Goal: Task Accomplishment & Management: Complete application form

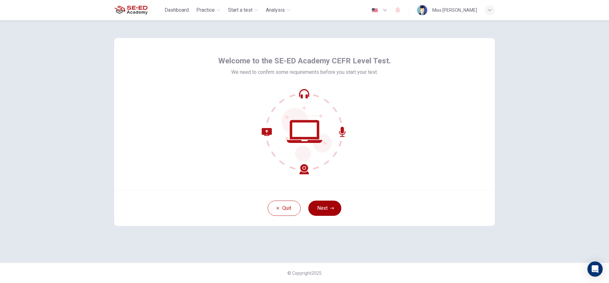
click at [330, 209] on icon "button" at bounding box center [332, 208] width 4 height 4
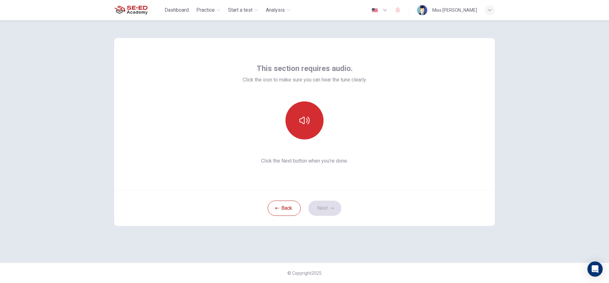
click at [306, 120] on icon "button" at bounding box center [304, 120] width 10 height 10
click at [308, 130] on button "button" at bounding box center [304, 120] width 38 height 38
click at [326, 210] on button "Next" at bounding box center [324, 208] width 33 height 15
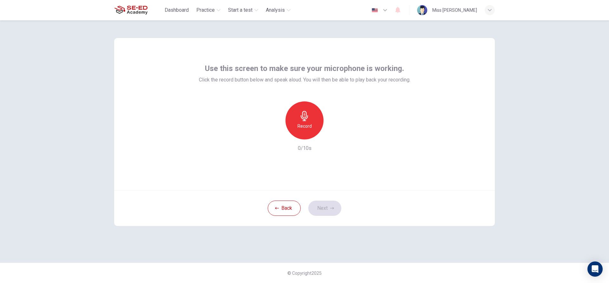
click at [301, 125] on h6 "Record" at bounding box center [304, 126] width 14 height 8
click at [309, 118] on icon "button" at bounding box center [304, 116] width 10 height 10
click at [331, 207] on icon "button" at bounding box center [332, 208] width 4 height 4
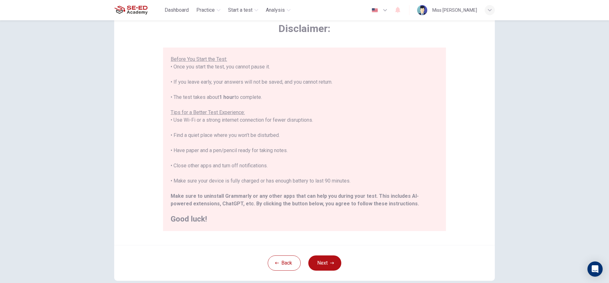
scroll to position [69, 0]
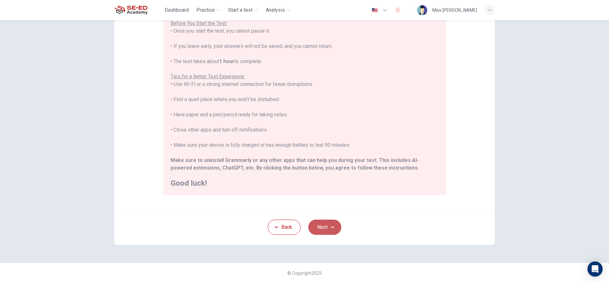
click at [324, 226] on button "Next" at bounding box center [324, 227] width 33 height 15
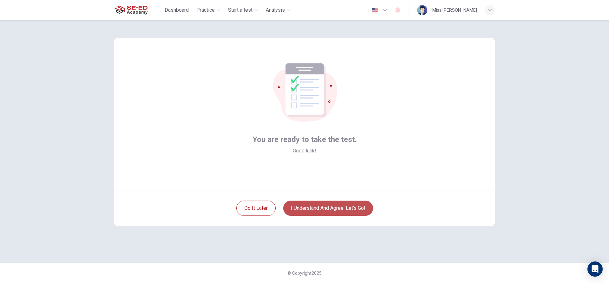
click at [313, 211] on button "I understand and agree. Let’s go!" at bounding box center [328, 208] width 90 height 15
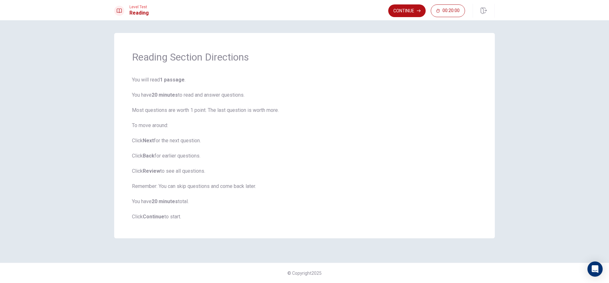
click at [403, 4] on div "Continue 00:20:00" at bounding box center [441, 11] width 107 height 14
click at [400, 9] on button "Continue" at bounding box center [406, 10] width 37 height 13
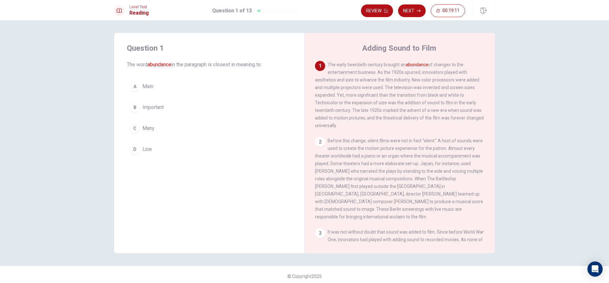
drag, startPoint x: 128, startPoint y: 63, endPoint x: 216, endPoint y: 62, distance: 87.2
click at [215, 63] on span "The word abundance in the paragraph is closest in meaning to:" at bounding box center [209, 65] width 165 height 8
drag, startPoint x: 216, startPoint y: 62, endPoint x: 241, endPoint y: 71, distance: 27.3
click at [241, 71] on div "Question 1 The word abundance in the paragraph is closest in meaning to: A Main…" at bounding box center [209, 100] width 190 height 134
drag, startPoint x: 236, startPoint y: 62, endPoint x: 251, endPoint y: 59, distance: 16.1
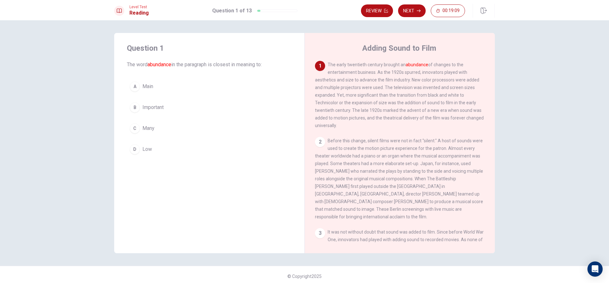
click at [249, 60] on div "Question 1 The word abundance in the paragraph is closest in meaning to:" at bounding box center [209, 55] width 165 height 25
drag, startPoint x: 335, startPoint y: 65, endPoint x: 408, endPoint y: 63, distance: 72.6
click at [408, 63] on span "The early twentieth century brought an abundance of changes to the entertainmen…" at bounding box center [399, 95] width 169 height 66
click at [156, 127] on button "C Many" at bounding box center [209, 128] width 165 height 16
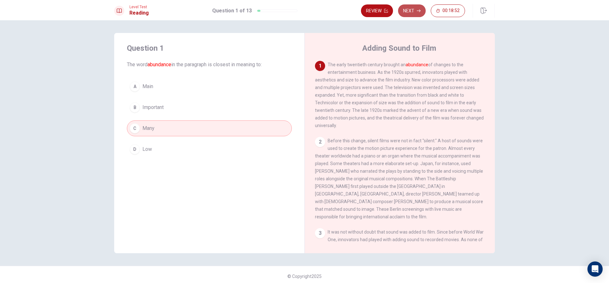
click at [410, 8] on button "Next" at bounding box center [412, 10] width 28 height 13
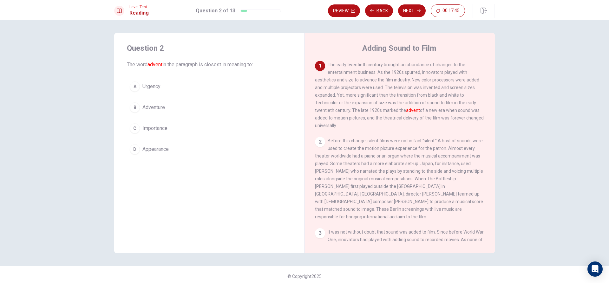
click at [181, 150] on button "D Appearance" at bounding box center [209, 149] width 165 height 16
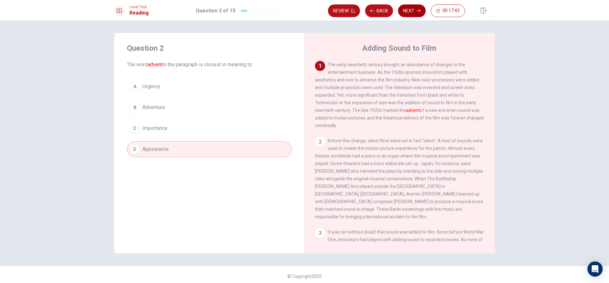
click at [410, 12] on button "Next" at bounding box center [412, 10] width 28 height 13
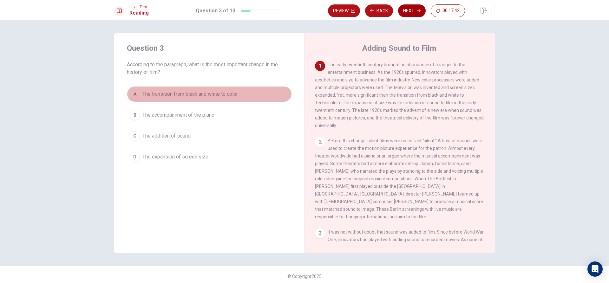
drag, startPoint x: 211, startPoint y: 96, endPoint x: 407, endPoint y: 16, distance: 212.0
click at [214, 95] on span "The transition from black and white to color" at bounding box center [189, 94] width 95 height 8
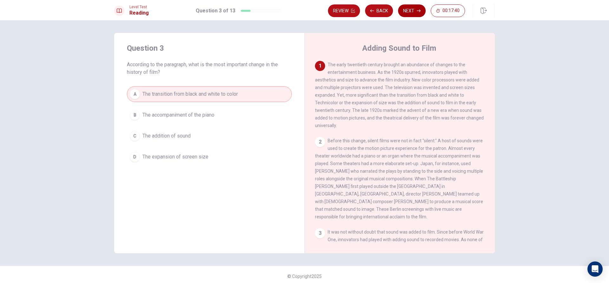
click at [407, 12] on button "Next" at bounding box center [412, 10] width 28 height 13
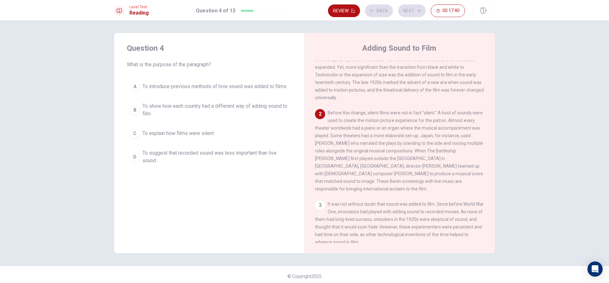
scroll to position [39, 0]
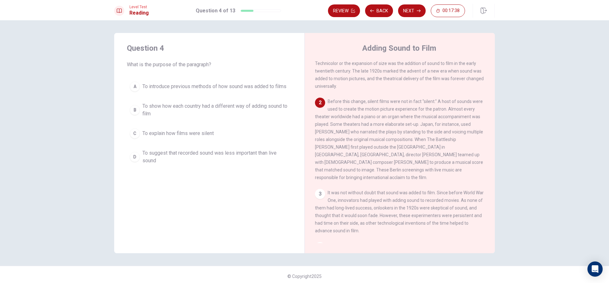
click at [236, 101] on button "B To show how each country had a different way of adding sound to film" at bounding box center [209, 110] width 165 height 21
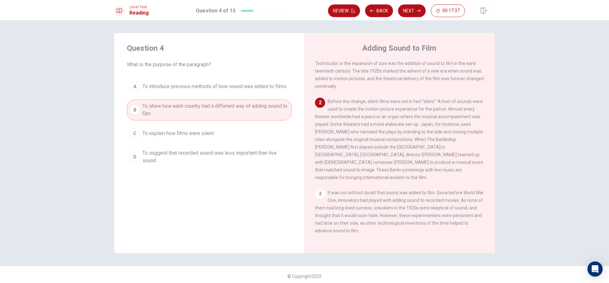
click at [228, 153] on span "To suggest that recorded sound was less important than live sound" at bounding box center [215, 156] width 146 height 15
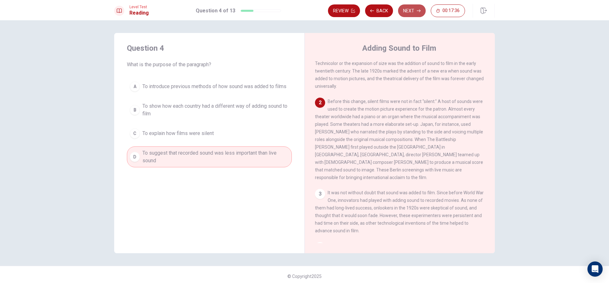
click at [406, 10] on button "Next" at bounding box center [412, 10] width 28 height 13
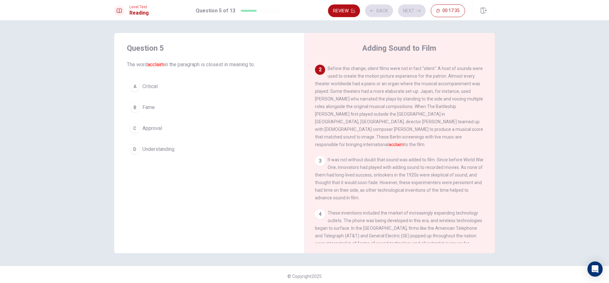
scroll to position [79, 0]
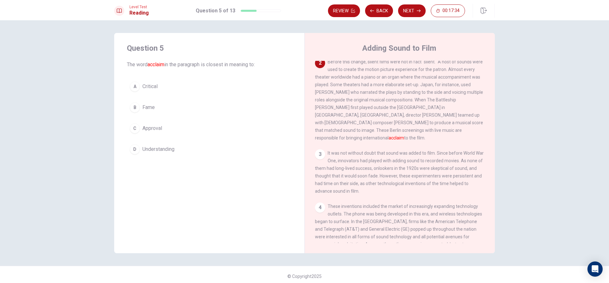
drag, startPoint x: 190, startPoint y: 149, endPoint x: 214, endPoint y: 133, distance: 29.3
click at [193, 148] on button "D Understanding" at bounding box center [209, 149] width 165 height 16
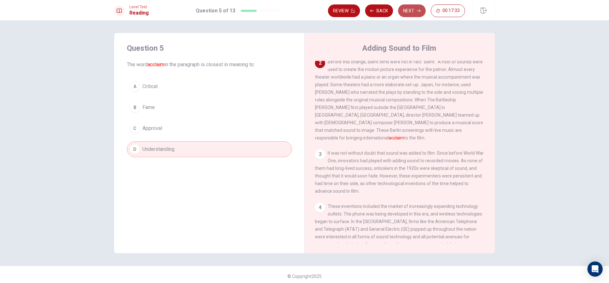
click at [406, 11] on button "Next" at bounding box center [412, 10] width 28 height 13
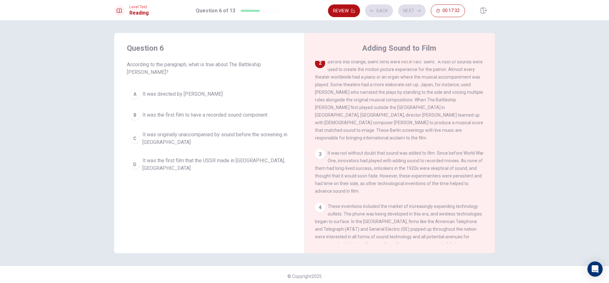
drag, startPoint x: 194, startPoint y: 135, endPoint x: 204, endPoint y: 127, distance: 12.6
click at [198, 133] on span "It was originally unaccompanied by sound before the screening in [GEOGRAPHIC_DA…" at bounding box center [215, 138] width 146 height 15
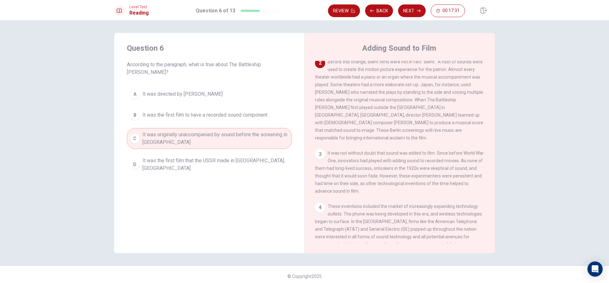
click at [409, 12] on button "Next" at bounding box center [412, 10] width 28 height 13
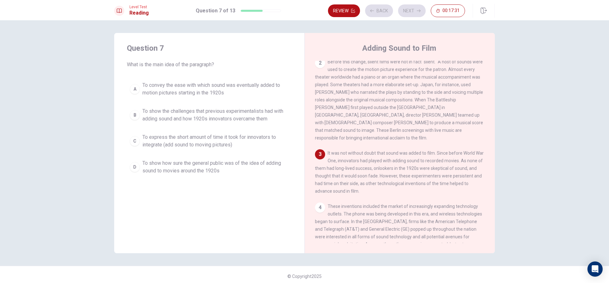
scroll to position [94, 0]
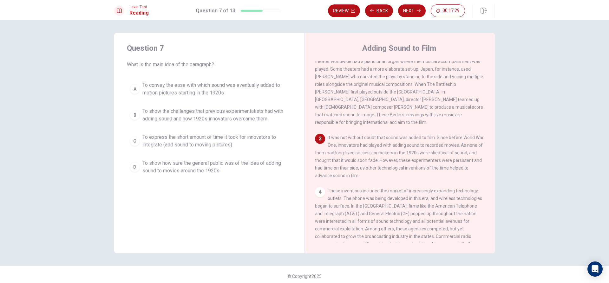
click at [253, 120] on span "To show the challenges that previous experimentalists had with adding sound and…" at bounding box center [215, 114] width 146 height 15
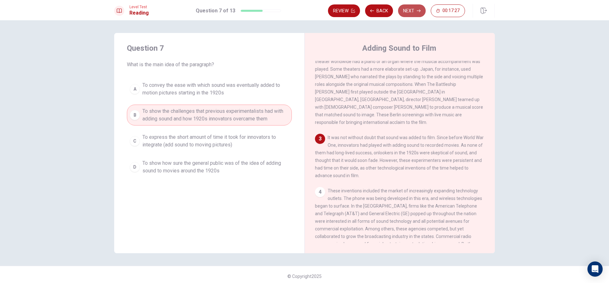
click at [406, 14] on button "Next" at bounding box center [412, 10] width 28 height 13
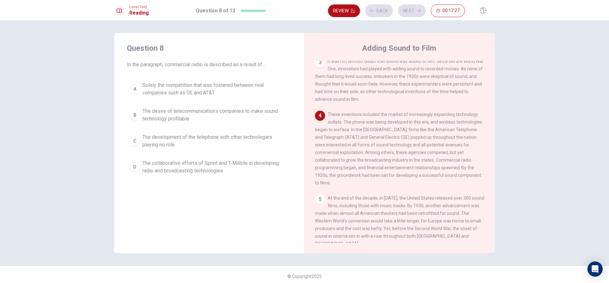
scroll to position [173, 0]
drag, startPoint x: 212, startPoint y: 167, endPoint x: 294, endPoint y: 118, distance: 96.0
click at [214, 167] on span "The collaborative efforts of Sprint and T-Mobile in developing radio and broadc…" at bounding box center [215, 166] width 146 height 15
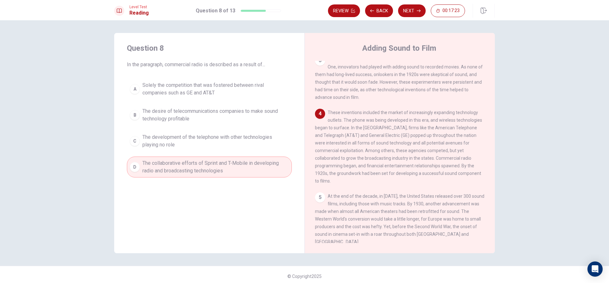
drag, startPoint x: 416, startPoint y: 13, endPoint x: 417, endPoint y: 17, distance: 4.1
click at [417, 17] on div "Review Back Next 00:17:23" at bounding box center [411, 11] width 167 height 14
click at [407, 10] on button "Next" at bounding box center [412, 10] width 28 height 13
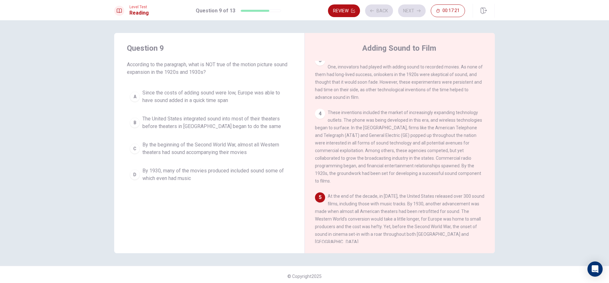
click at [238, 150] on span "By the beginning of the Second World War, almost all Western theaters had sound…" at bounding box center [215, 148] width 146 height 15
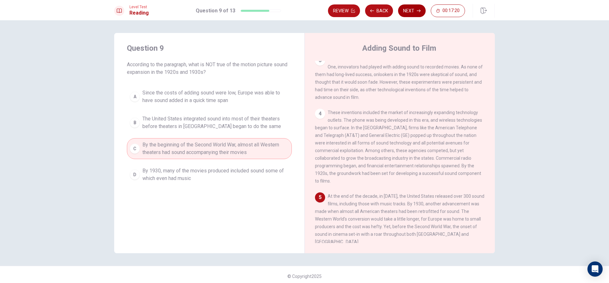
click at [410, 12] on button "Next" at bounding box center [412, 10] width 28 height 13
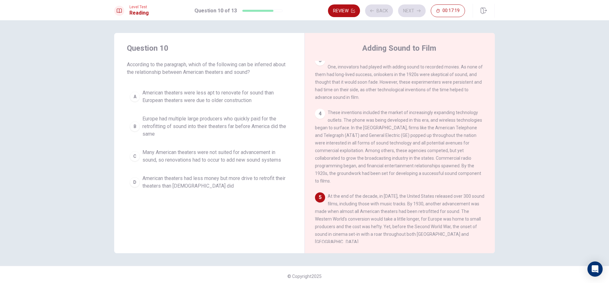
drag, startPoint x: 260, startPoint y: 122, endPoint x: 305, endPoint y: 104, distance: 48.3
click at [261, 121] on span "Europe had multiple large producers who quickly paid for the retrofitting of so…" at bounding box center [215, 126] width 146 height 23
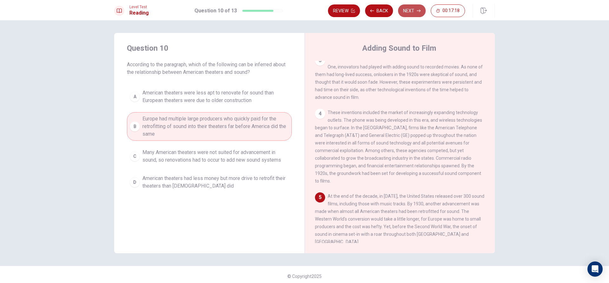
click at [414, 16] on button "Next" at bounding box center [412, 10] width 28 height 13
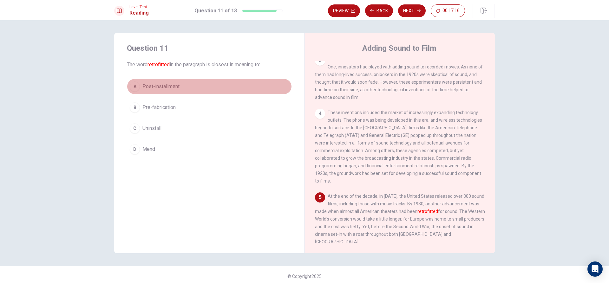
click at [217, 87] on button "A Post-installment" at bounding box center [209, 87] width 165 height 16
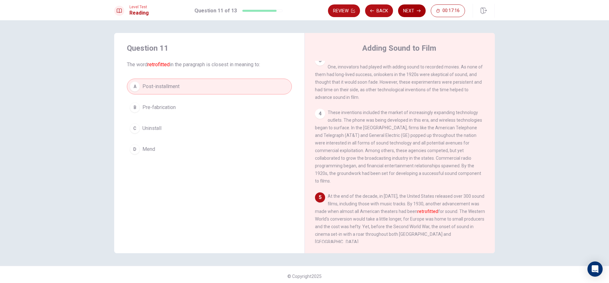
click at [405, 10] on button "Next" at bounding box center [412, 10] width 28 height 13
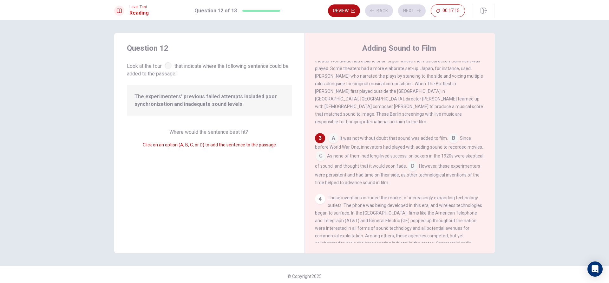
scroll to position [100, 0]
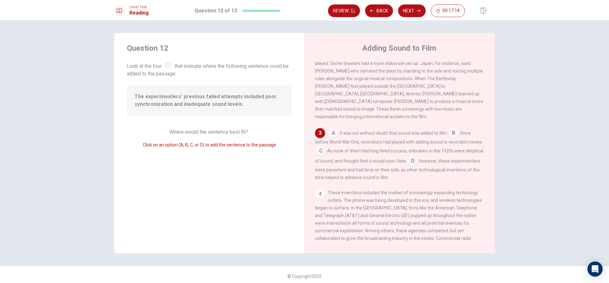
click at [244, 141] on div "Click on an option (A, B, C, or D) to add the sentence to the passage" at bounding box center [209, 145] width 165 height 8
click at [322, 150] on input at bounding box center [320, 151] width 10 height 10
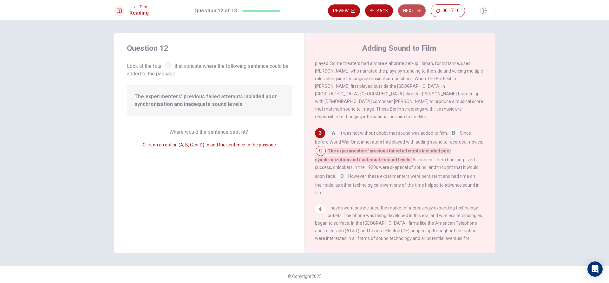
click at [408, 9] on button "Next" at bounding box center [412, 10] width 28 height 13
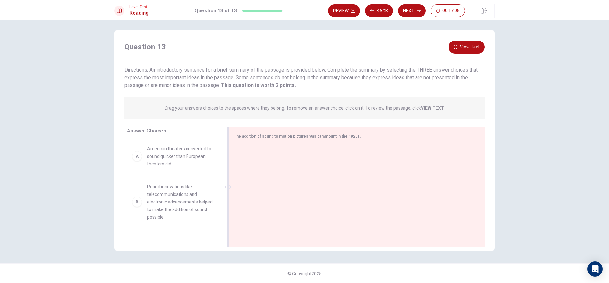
scroll to position [3, 0]
click at [150, 163] on span "American theaters converted to sound quicker than European theaters did" at bounding box center [180, 155] width 66 height 23
click at [134, 204] on div "B" at bounding box center [137, 201] width 10 height 10
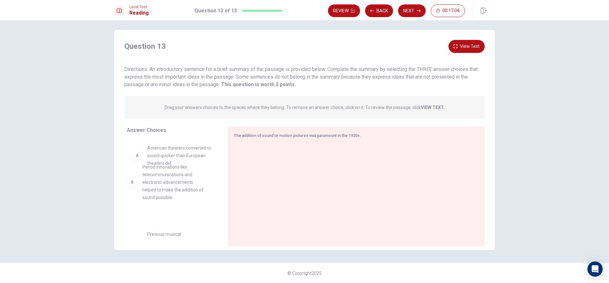
drag, startPoint x: 148, startPoint y: 198, endPoint x: 148, endPoint y: 182, distance: 16.8
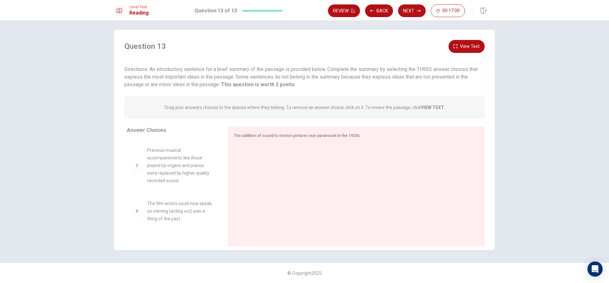
scroll to position [0, 0]
drag, startPoint x: 174, startPoint y: 152, endPoint x: 281, endPoint y: 165, distance: 107.6
drag, startPoint x: 180, startPoint y: 175, endPoint x: 332, endPoint y: 203, distance: 154.5
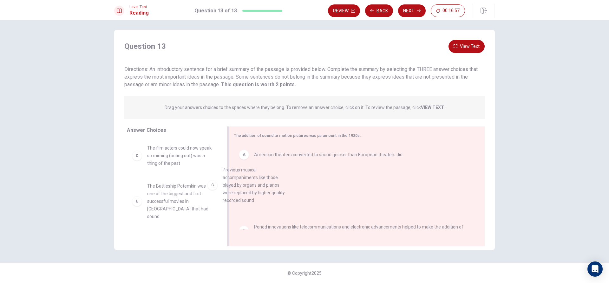
drag, startPoint x: 191, startPoint y: 174, endPoint x: 328, endPoint y: 208, distance: 141.7
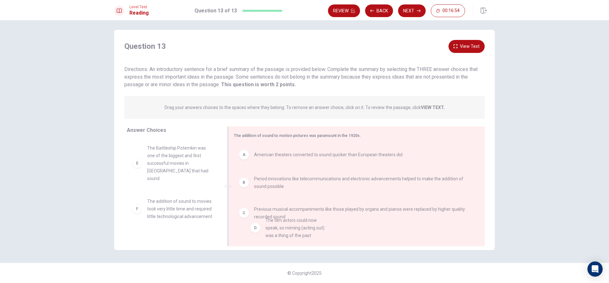
drag, startPoint x: 198, startPoint y: 166, endPoint x: 289, endPoint y: 235, distance: 114.8
drag, startPoint x: 171, startPoint y: 148, endPoint x: 265, endPoint y: 162, distance: 95.9
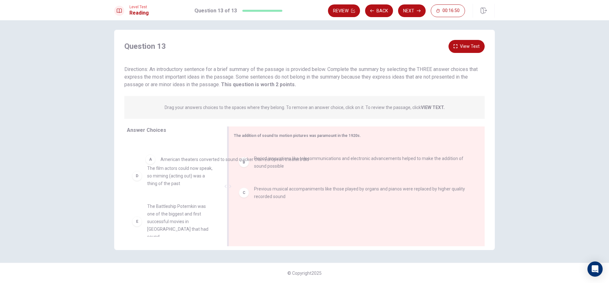
drag, startPoint x: 283, startPoint y: 156, endPoint x: 180, endPoint y: 166, distance: 103.2
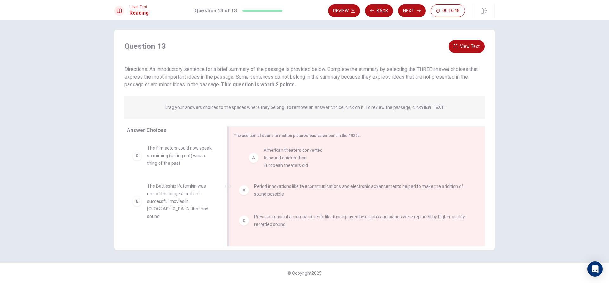
drag, startPoint x: 218, startPoint y: 162, endPoint x: 281, endPoint y: 160, distance: 63.1
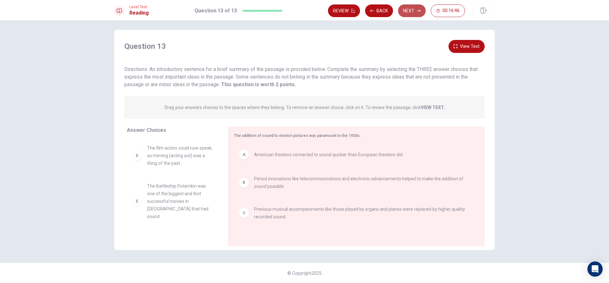
click at [415, 10] on button "Next" at bounding box center [412, 10] width 28 height 13
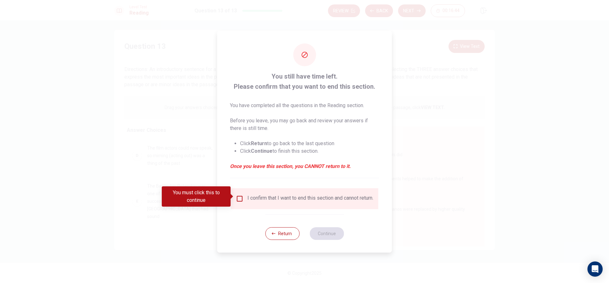
drag, startPoint x: 245, startPoint y: 202, endPoint x: 255, endPoint y: 203, distance: 9.2
click at [249, 201] on div "I confirm that I want to end this section and cannot return." at bounding box center [304, 199] width 137 height 8
click at [244, 199] on div "I confirm that I want to end this section and cannot return." at bounding box center [304, 199] width 137 height 8
click at [240, 195] on input "You must click this to continue" at bounding box center [240, 199] width 8 height 8
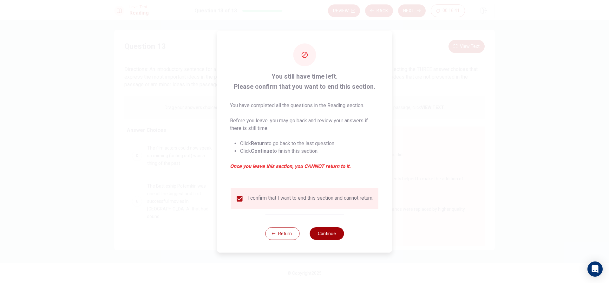
click at [321, 236] on button "Continue" at bounding box center [326, 233] width 34 height 13
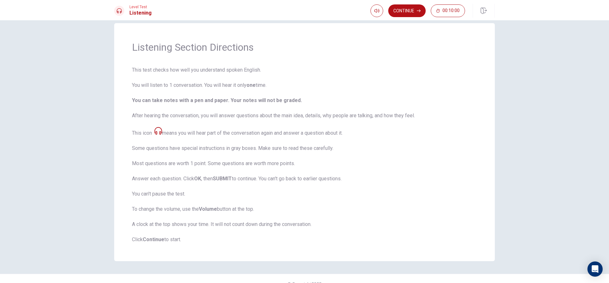
scroll to position [21, 0]
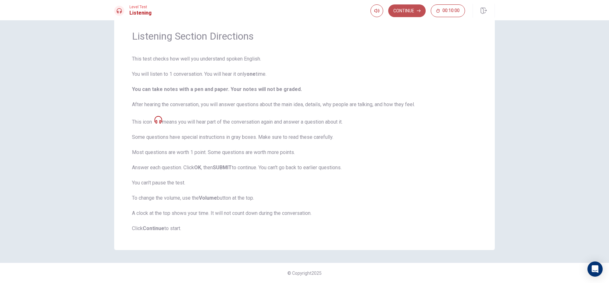
click at [396, 14] on button "Continue" at bounding box center [406, 10] width 37 height 13
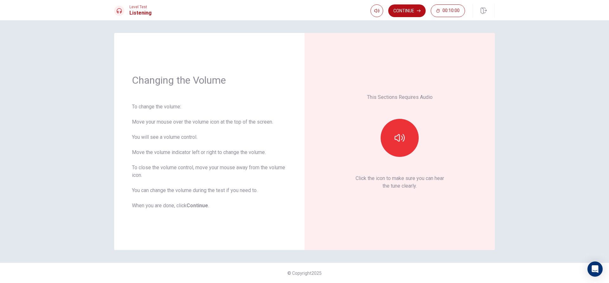
click at [419, 140] on div at bounding box center [399, 138] width 68 height 38
click at [402, 136] on icon "button" at bounding box center [399, 138] width 10 height 8
click at [404, 14] on button "Continue" at bounding box center [406, 10] width 37 height 13
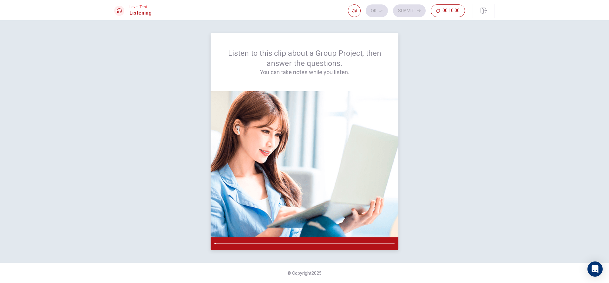
click at [352, 127] on img at bounding box center [305, 164] width 188 height 146
drag, startPoint x: 277, startPoint y: 240, endPoint x: 285, endPoint y: 244, distance: 8.8
click at [285, 244] on div at bounding box center [305, 243] width 188 height 13
drag, startPoint x: 289, startPoint y: 243, endPoint x: 316, endPoint y: 244, distance: 27.0
click at [316, 244] on div at bounding box center [305, 243] width 188 height 13
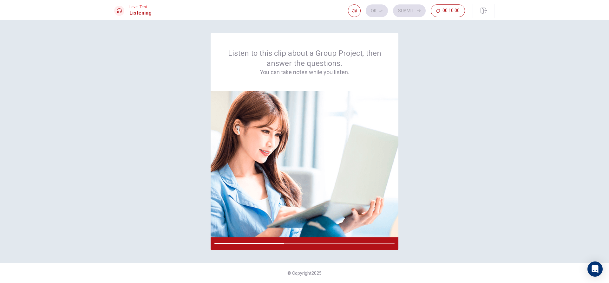
click at [384, 10] on div "Ok Submit 00:10:00" at bounding box center [406, 10] width 117 height 13
drag, startPoint x: 327, startPoint y: 243, endPoint x: 342, endPoint y: 244, distance: 15.2
click at [342, 244] on div at bounding box center [304, 243] width 180 height 1
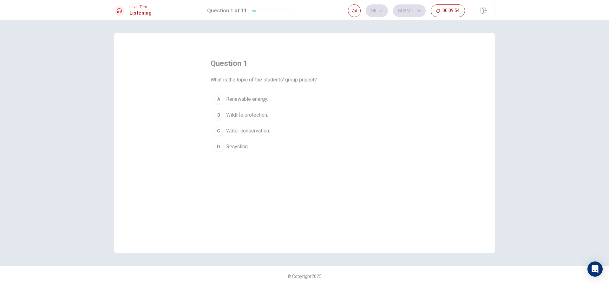
click at [253, 100] on span "Renewable energy." at bounding box center [247, 99] width 42 height 8
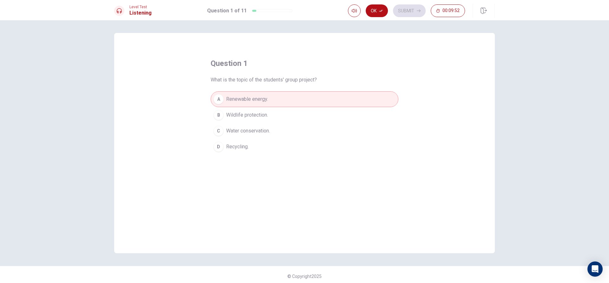
click at [376, 10] on button "Ok" at bounding box center [377, 10] width 22 height 13
click at [411, 12] on button "Submit" at bounding box center [409, 10] width 33 height 13
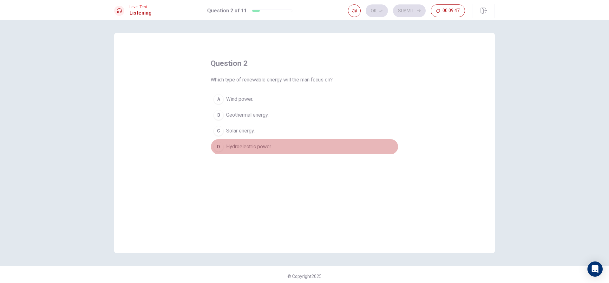
click at [235, 146] on span "Hydroelectric power." at bounding box center [249, 147] width 46 height 8
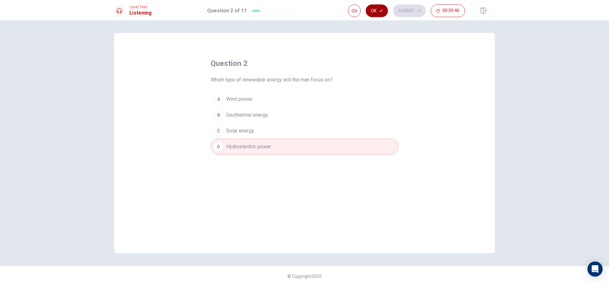
click at [381, 12] on icon "button" at bounding box center [381, 11] width 4 height 4
click at [414, 11] on button "Submit" at bounding box center [409, 10] width 33 height 13
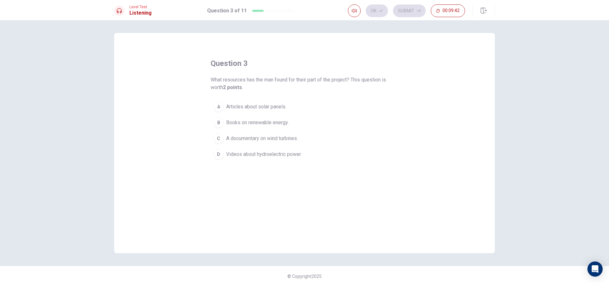
drag, startPoint x: 273, startPoint y: 158, endPoint x: 278, endPoint y: 137, distance: 21.8
click at [273, 157] on span "Videos about hydroelectric power." at bounding box center [263, 155] width 75 height 8
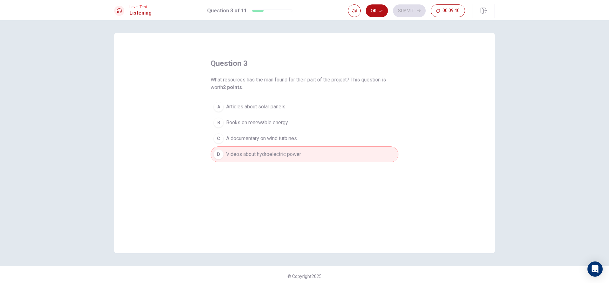
click at [279, 135] on button "C A documentary on wind turbines." at bounding box center [305, 139] width 188 height 16
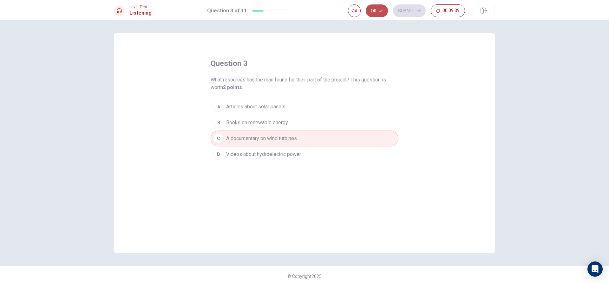
click at [380, 10] on icon "button" at bounding box center [381, 11] width 4 height 4
click at [419, 10] on icon "button" at bounding box center [419, 11] width 4 height 4
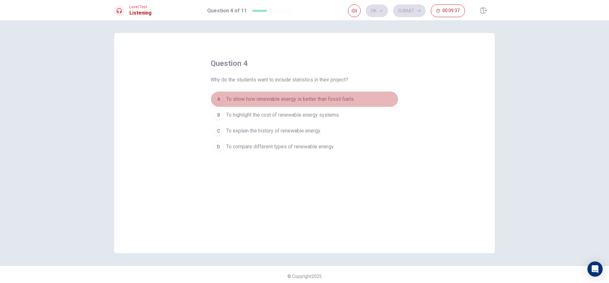
click at [292, 96] on span "To show how renewable energy is better than fossil fuels." at bounding box center [290, 99] width 128 height 8
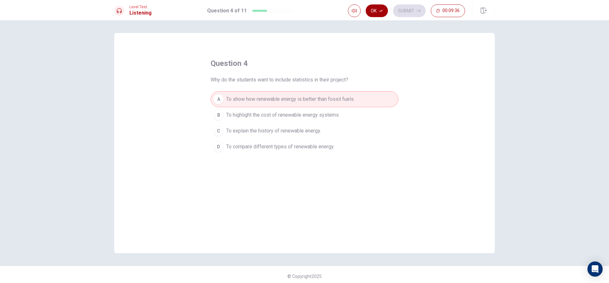
click at [371, 6] on button "Ok" at bounding box center [377, 10] width 22 height 13
click at [404, 8] on button "Submit" at bounding box center [409, 10] width 33 height 13
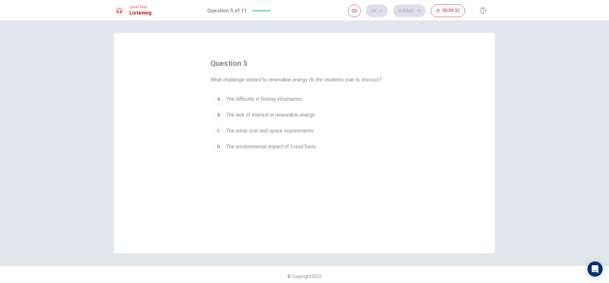
drag, startPoint x: 271, startPoint y: 147, endPoint x: 284, endPoint y: 133, distance: 18.6
click at [272, 147] on span "The environmental impact of fossil fuels." at bounding box center [271, 147] width 91 height 8
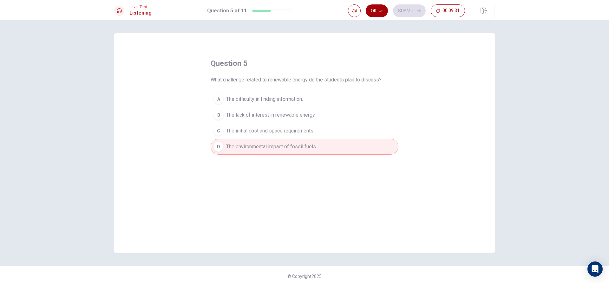
click at [374, 9] on button "Ok" at bounding box center [377, 10] width 22 height 13
click at [412, 9] on button "Submit" at bounding box center [409, 10] width 33 height 13
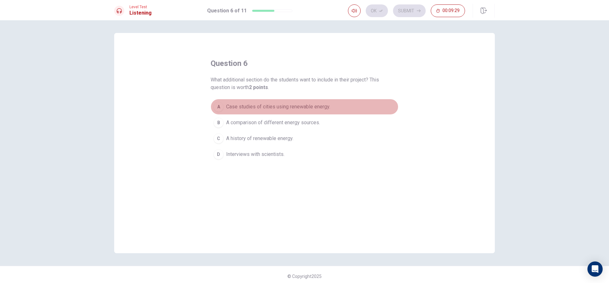
click at [280, 105] on span "Case studies of cities using renewable energy." at bounding box center [278, 107] width 104 height 8
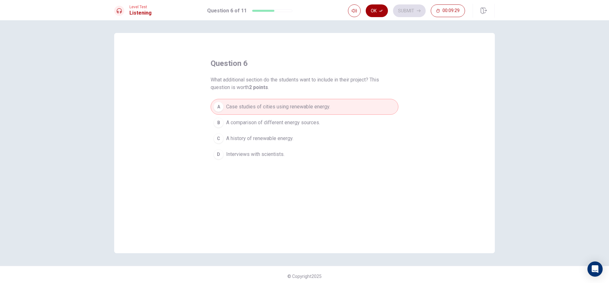
click at [373, 10] on button "Ok" at bounding box center [377, 10] width 22 height 13
click at [400, 10] on button "Submit" at bounding box center [409, 10] width 33 height 13
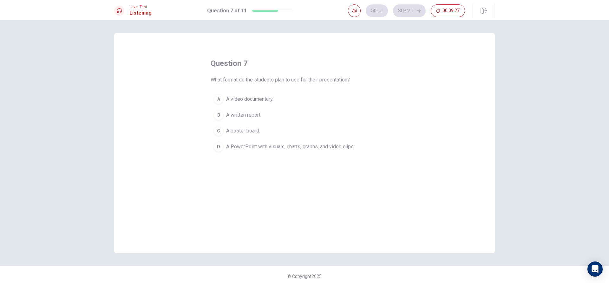
click at [280, 142] on button "D A PowerPoint with visuals, charts, graphs, and video clips." at bounding box center [305, 147] width 188 height 16
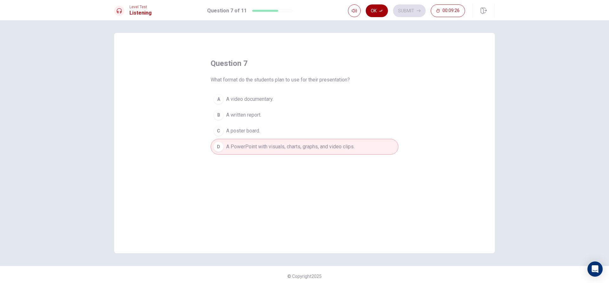
click at [377, 14] on button "Ok" at bounding box center [377, 10] width 22 height 13
click at [402, 12] on button "Submit" at bounding box center [409, 10] width 33 height 13
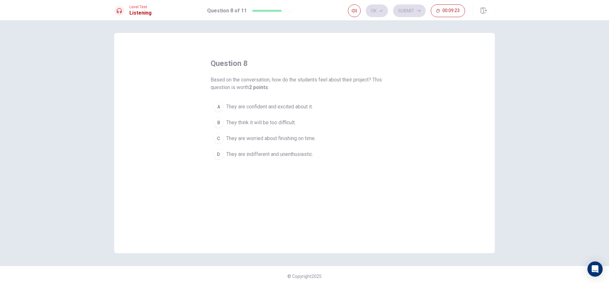
drag, startPoint x: 272, startPoint y: 137, endPoint x: 276, endPoint y: 133, distance: 6.3
click at [276, 138] on span "They are worried about finishing on time." at bounding box center [270, 139] width 89 height 8
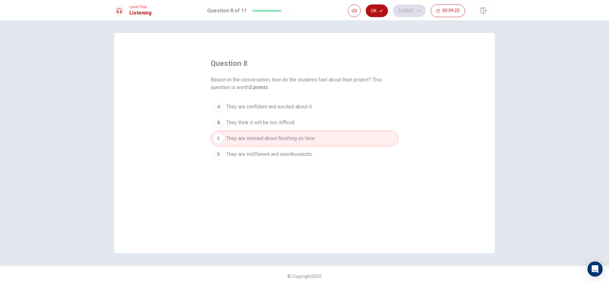
click at [380, 9] on button "Ok" at bounding box center [377, 10] width 22 height 13
click at [418, 12] on icon "button" at bounding box center [419, 11] width 4 height 4
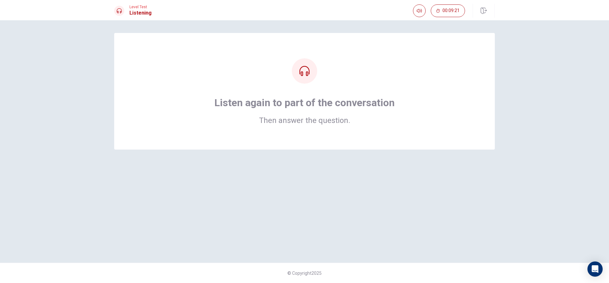
click at [309, 99] on h1 "Listen again to part of the conversation" at bounding box center [304, 102] width 180 height 13
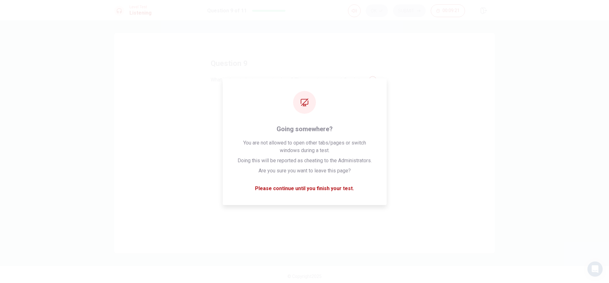
click at [305, 131] on button "C Avoid discussing any challenges." at bounding box center [305, 131] width 188 height 16
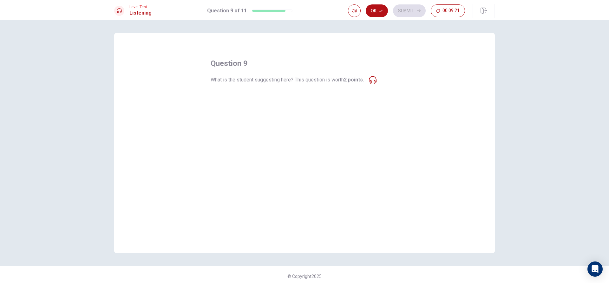
click at [337, 99] on button "A Present a negative view of renewable energy." at bounding box center [305, 99] width 188 height 16
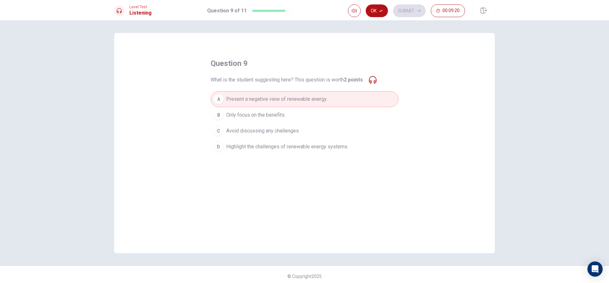
click at [284, 156] on div "question 9 What is the student suggesting here? This question is worth 2 points…" at bounding box center [304, 143] width 380 height 220
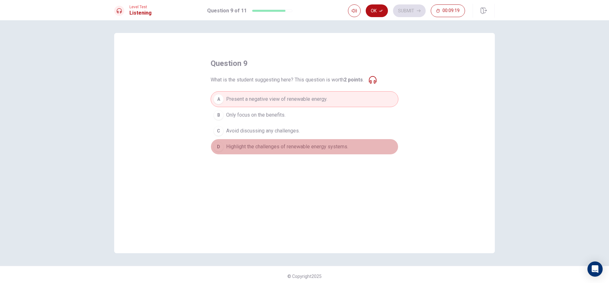
click at [288, 149] on span "Highlight the challenges of renewable energy systems." at bounding box center [287, 147] width 122 height 8
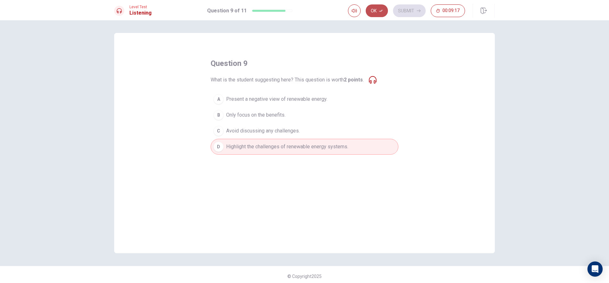
click at [373, 9] on button "Ok" at bounding box center [377, 10] width 22 height 13
click at [421, 12] on button "Submit" at bounding box center [409, 10] width 33 height 13
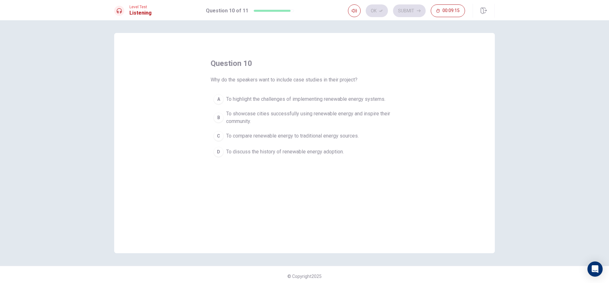
click at [294, 119] on span "To showcase cities successfully using renewable energy and inspire their commun…" at bounding box center [310, 117] width 169 height 15
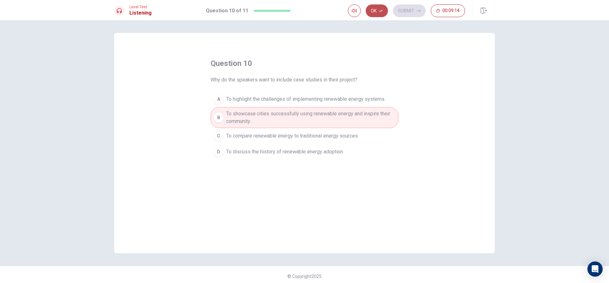
click at [369, 7] on button "Ok" at bounding box center [377, 10] width 22 height 13
click at [422, 12] on button "Submit" at bounding box center [409, 10] width 33 height 13
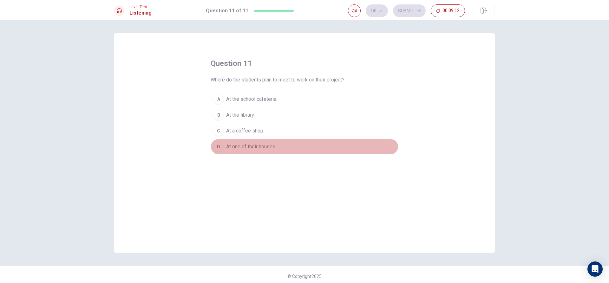
click at [261, 151] on button "D At one of their houses." at bounding box center [305, 147] width 188 height 16
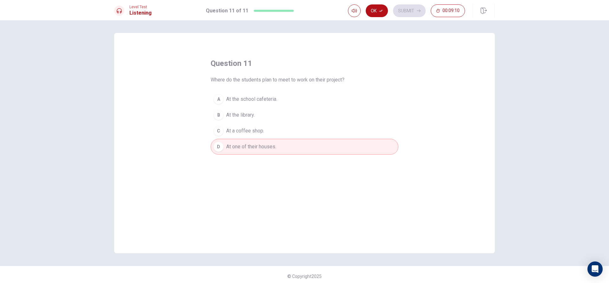
click at [306, 120] on button "B At the library." at bounding box center [305, 115] width 188 height 16
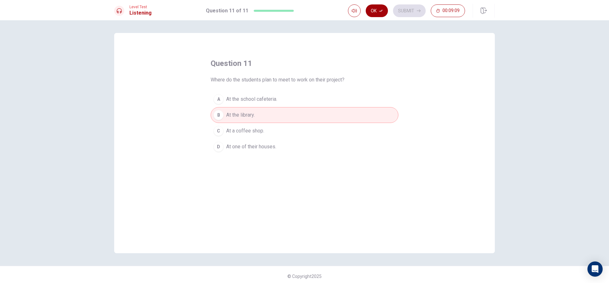
drag, startPoint x: 377, startPoint y: 19, endPoint x: 387, endPoint y: 10, distance: 13.3
click at [377, 18] on div "Level Test Listening Question 11 of 11 Ok Submit 00:09:09" at bounding box center [304, 10] width 609 height 20
click at [389, 9] on div "Ok Submit 00:09:09" at bounding box center [406, 10] width 117 height 13
click at [386, 9] on button "Ok" at bounding box center [377, 10] width 22 height 13
click at [406, 10] on button "Submit" at bounding box center [409, 10] width 33 height 13
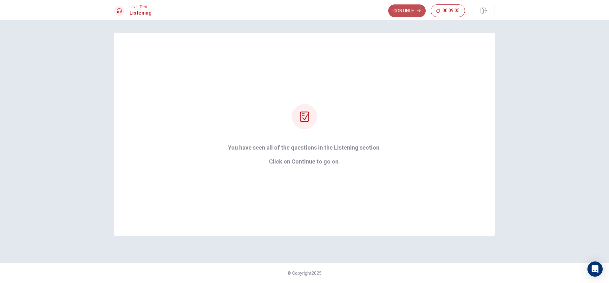
click at [409, 11] on button "Continue" at bounding box center [406, 10] width 37 height 13
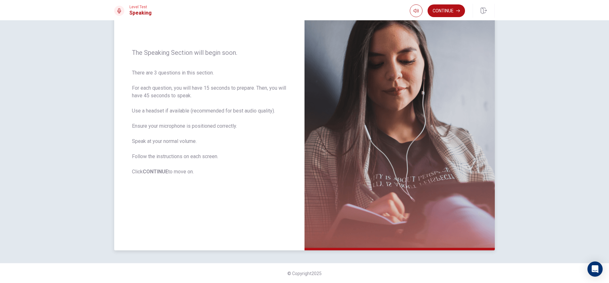
scroll to position [59, 0]
click at [445, 5] on button "Continue" at bounding box center [445, 10] width 37 height 13
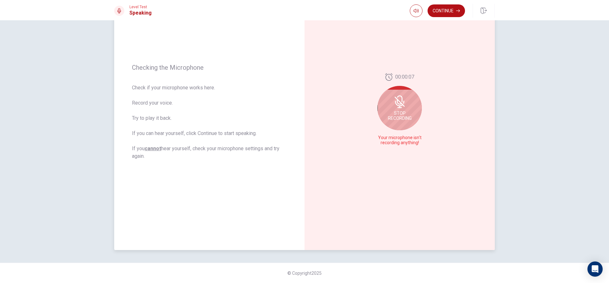
click at [399, 108] on icon at bounding box center [399, 107] width 4 height 1
click at [400, 120] on div at bounding box center [399, 111] width 44 height 44
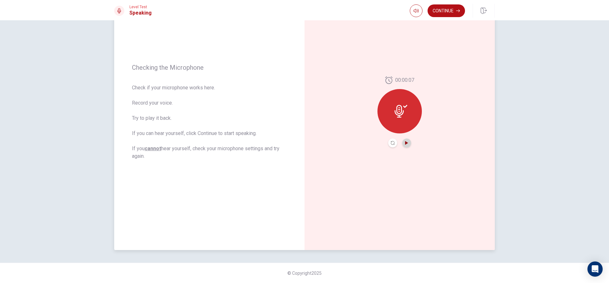
click at [405, 142] on icon "Play Audio" at bounding box center [406, 143] width 3 height 4
click at [405, 142] on icon "Pause Audio" at bounding box center [407, 143] width 4 height 4
click at [408, 120] on div at bounding box center [399, 111] width 44 height 44
click at [406, 143] on icon "Play Audio" at bounding box center [406, 143] width 3 height 4
click at [405, 144] on icon "Pause Audio" at bounding box center [406, 143] width 3 height 4
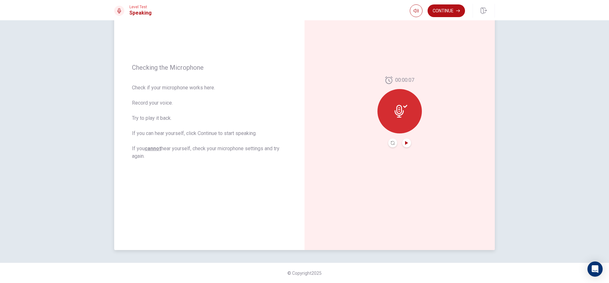
click at [411, 105] on div at bounding box center [399, 111] width 44 height 44
click at [392, 144] on icon "Record Again" at bounding box center [393, 143] width 4 height 4
click at [402, 113] on icon at bounding box center [399, 109] width 13 height 13
click at [393, 143] on button "Record Again" at bounding box center [392, 143] width 9 height 9
click at [400, 118] on span "Stop Recording" at bounding box center [400, 123] width 24 height 10
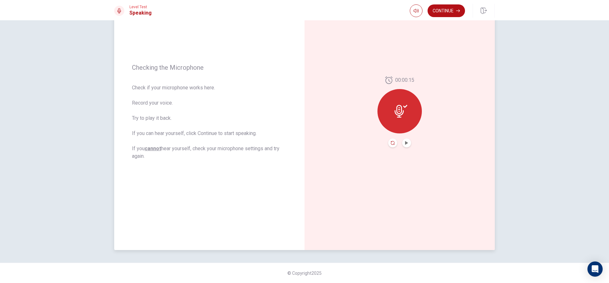
click at [393, 142] on icon "Record Again" at bounding box center [393, 143] width 4 height 4
click at [405, 122] on span "Stop Recording" at bounding box center [400, 123] width 24 height 10
click at [404, 141] on button "Play Audio" at bounding box center [406, 143] width 9 height 9
click at [447, 13] on button "Continue" at bounding box center [445, 10] width 37 height 13
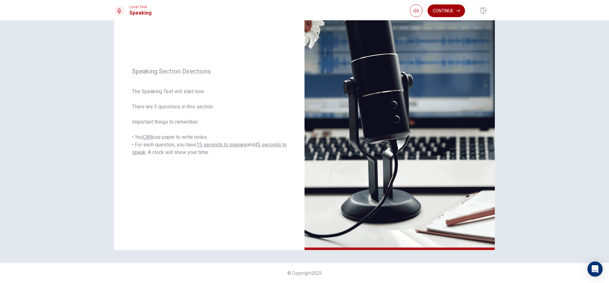
click at [443, 7] on button "Continue" at bounding box center [445, 10] width 37 height 13
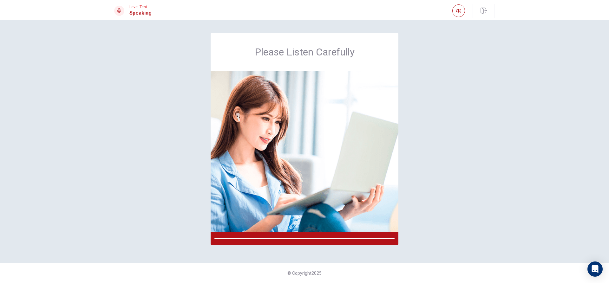
scroll to position [0, 0]
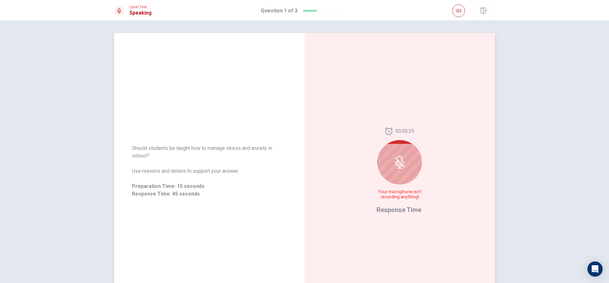
click at [401, 177] on div at bounding box center [399, 162] width 44 height 44
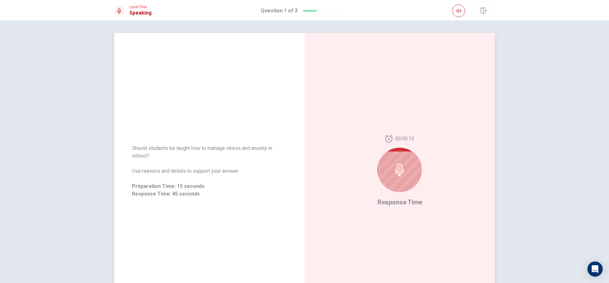
click at [404, 171] on icon at bounding box center [399, 170] width 13 height 13
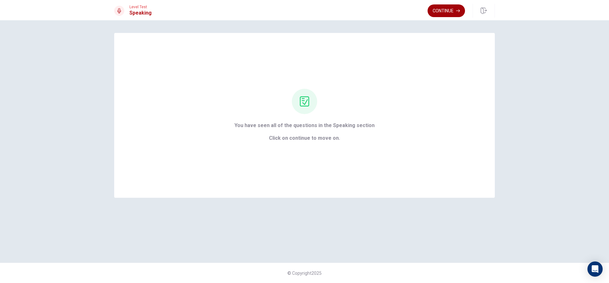
click at [453, 11] on button "Continue" at bounding box center [445, 10] width 37 height 13
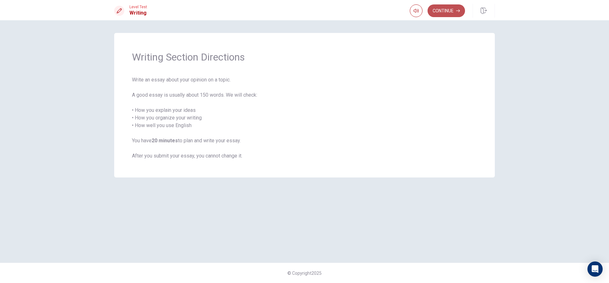
click at [452, 11] on button "Continue" at bounding box center [445, 10] width 37 height 13
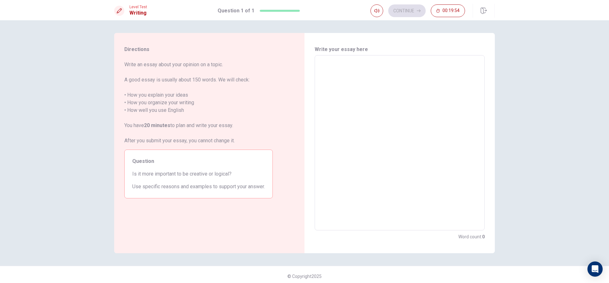
click at [352, 71] on textarea at bounding box center [399, 143] width 161 height 165
type textarea "i"
type textarea "x"
type textarea "I"
type textarea "x"
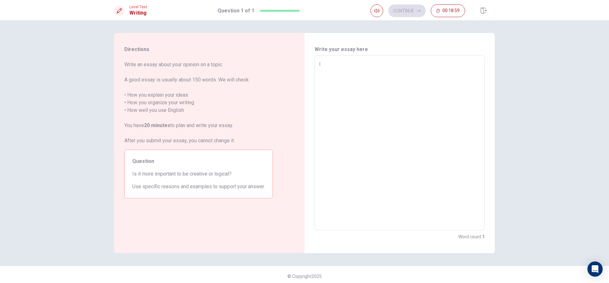
type textarea "In"
type textarea "x"
type textarea "Inm"
type textarea "x"
type textarea "Inmy"
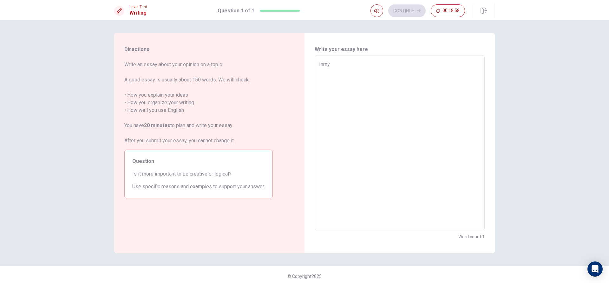
type textarea "x"
type textarea "Inmy"
type textarea "x"
type textarea "Inmy"
type textarea "x"
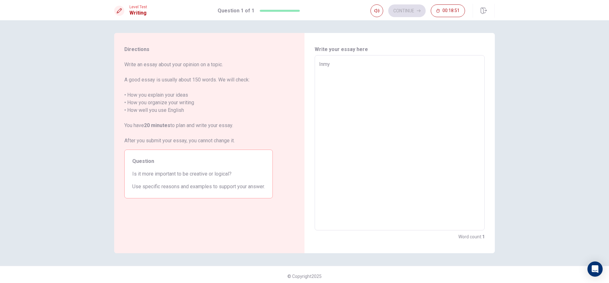
type textarea "Inm"
type textarea "x"
type textarea "In"
type textarea "x"
type textarea "In"
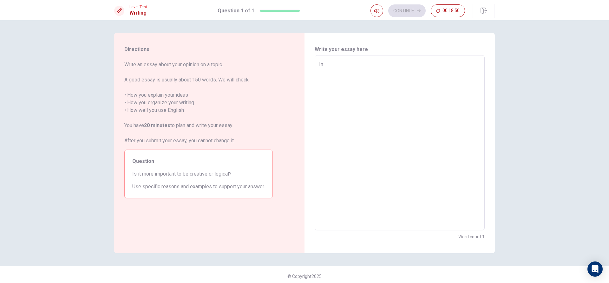
type textarea "x"
type textarea "In m"
type textarea "x"
type textarea "In my"
type textarea "x"
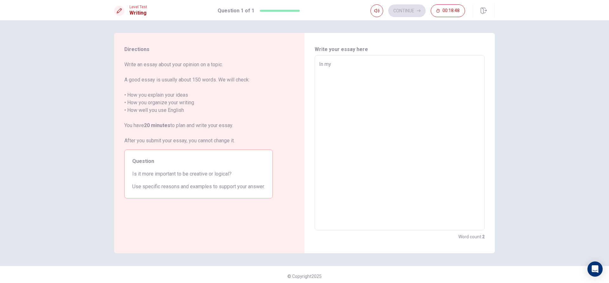
type textarea "In my"
type textarea "x"
type textarea "In my o"
type textarea "x"
type textarea "In my oi"
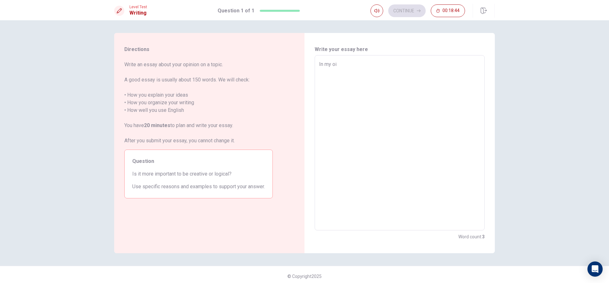
type textarea "x"
type textarea "In my o"
type textarea "x"
type textarea "In my op"
type textarea "x"
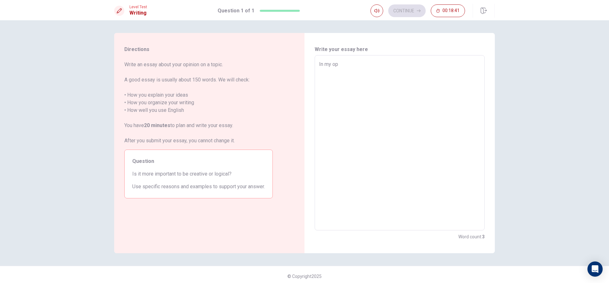
type textarea "In my opi"
type textarea "x"
type textarea "In my opin"
type textarea "x"
type textarea "In my opini"
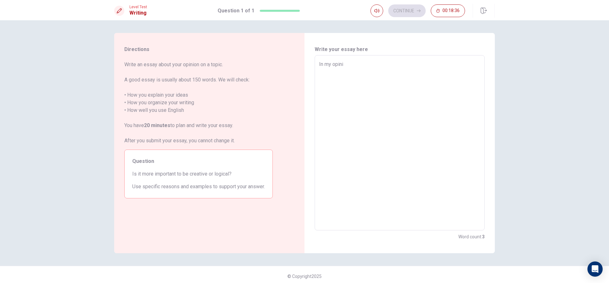
type textarea "x"
type textarea "In my opinio"
type textarea "x"
type textarea "In my opinion"
type textarea "x"
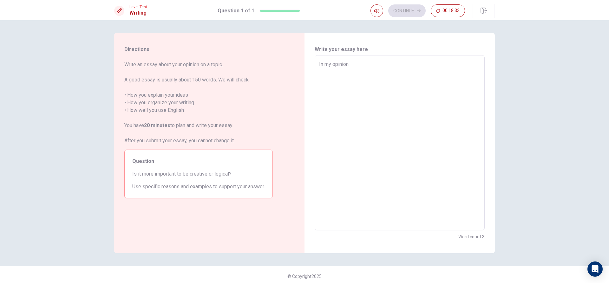
type textarea "In my opinion"
type textarea "x"
type textarea "In my opinion ,"
type textarea "x"
type textarea "In my opinion"
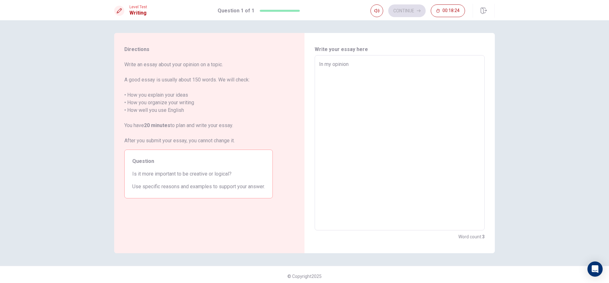
type textarea "x"
type textarea "In my opinion"
type textarea "x"
type textarea "In my opinion,"
type textarea "x"
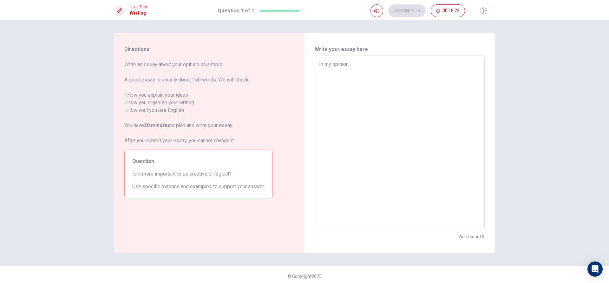
type textarea "In my opinion,"
type textarea "x"
type textarea "In my opinion, l"
type textarea "x"
type textarea "In my opinion, le"
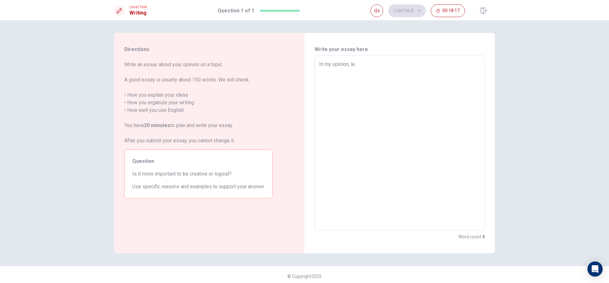
type textarea "x"
type textarea "In my opinion, lea"
type textarea "x"
type textarea "In my opinion, [PERSON_NAME]"
type textarea "x"
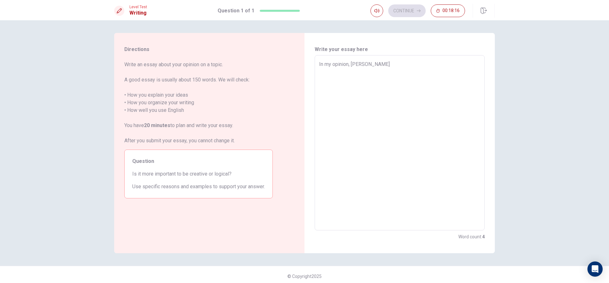
type textarea "In my opinion, learn"
type textarea "x"
type textarea "In my opinion, learni"
type textarea "x"
type textarea "In my opinion, learnin"
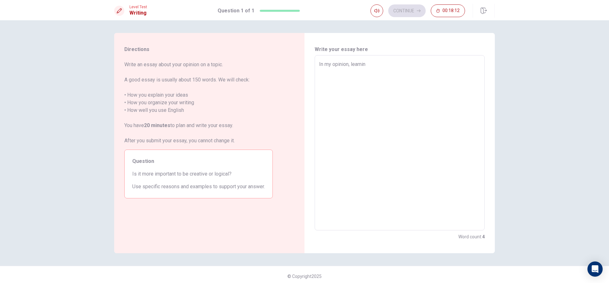
type textarea "x"
type textarea "In my opinion, learning"
type textarea "x"
type textarea "In my opinion, learningE"
type textarea "x"
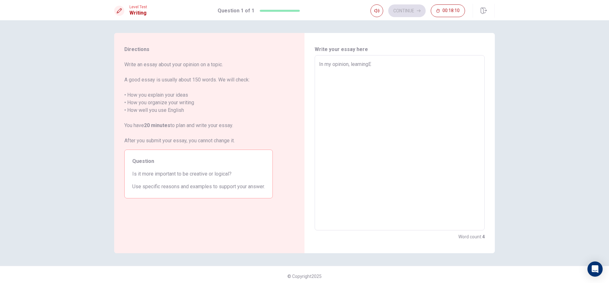
type textarea "In my opinion, learningEn"
type textarea "x"
type textarea "In my opinion, learningEnd"
type textarea "x"
type textarea "In my opinion, learningEndl"
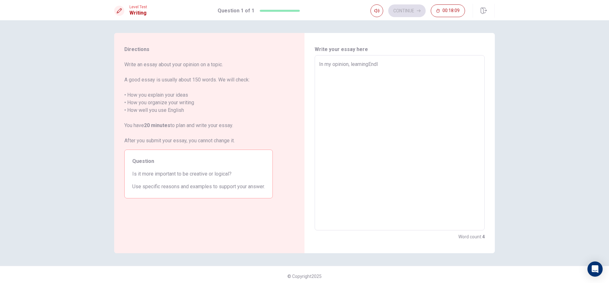
type textarea "x"
type textarea "In my opinion, learningEndli"
type textarea "x"
type textarea "In my opinion, learningEndlis"
type textarea "x"
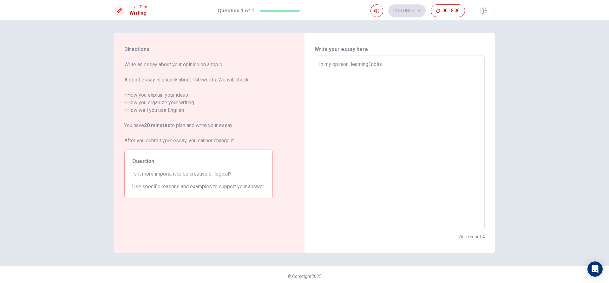
type textarea "In my opinion, learningEndlish"
type textarea "x"
type textarea "In my opinion, learningEndlis"
type textarea "x"
type textarea "In my opinion, learningEndli"
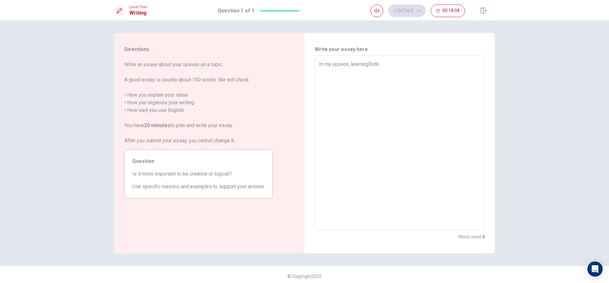
type textarea "x"
type textarea "In my opinion, learningEndl"
type textarea "x"
type textarea "In my opinion, learningEnd"
type textarea "x"
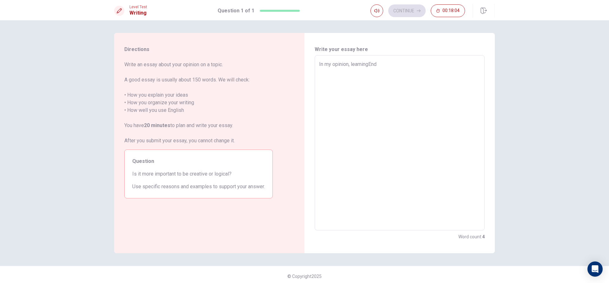
type textarea "In my opinion, learningEn"
type textarea "x"
type textarea "In my opinion, learningE"
type textarea "x"
type textarea "In my opinion, learning"
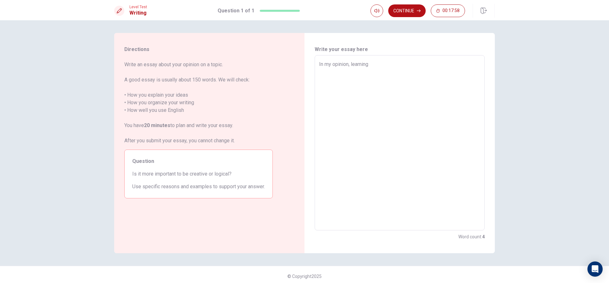
type textarea "x"
type textarea "In my opinion, learningb"
type textarea "x"
type textarea "In my opinion, learning"
type textarea "x"
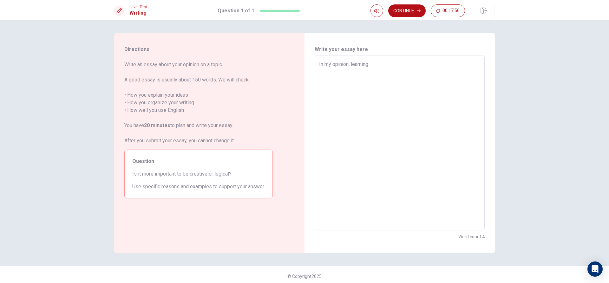
type textarea "In my opinion, learnin"
type textarea "x"
type textarea "In my opinion, learning"
type textarea "x"
type textarea "In my opinion, learning"
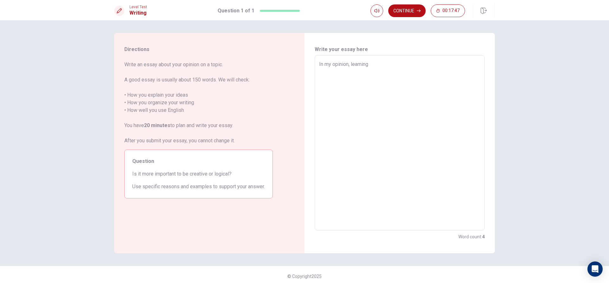
type textarea "x"
type textarea "In my opinion, learning E"
type textarea "x"
type textarea "In my opinion, learning En"
type textarea "x"
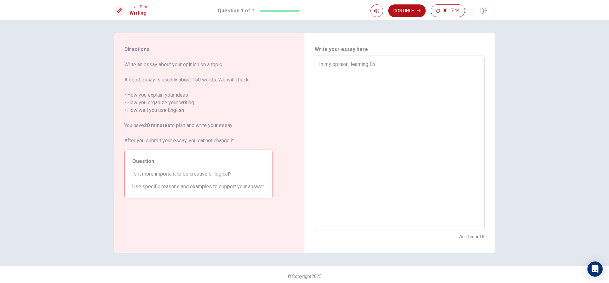
type textarea "In my opinion, learning Enf"
type textarea "x"
type textarea "In my opinion, learning En"
type textarea "x"
type textarea "In my opinion, learning Eng"
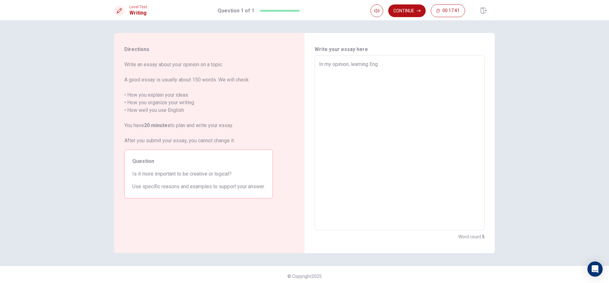
type textarea "x"
type textarea "In my opinion, learning Engl"
type textarea "x"
type textarea "In my opinion, learning [PERSON_NAME]"
type textarea "x"
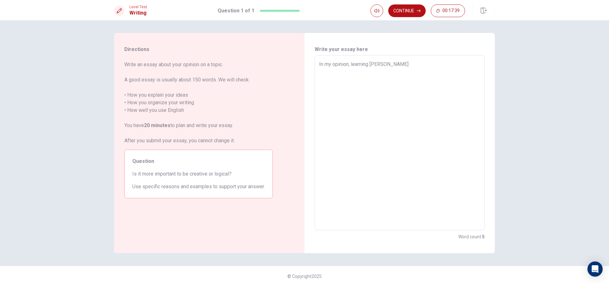
type textarea "In my opinion, learning Englis"
type textarea "x"
type textarea "In my opinion, learning English"
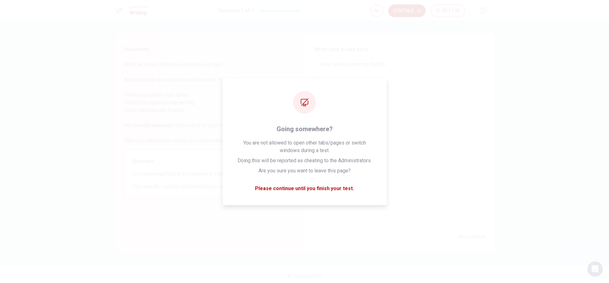
type textarea "x"
type textarea "In my opinion, learning English"
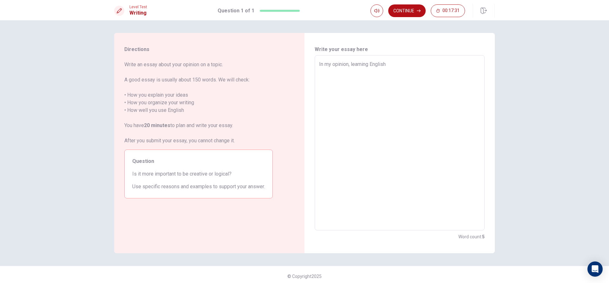
type textarea "x"
type textarea "In my opinion, learning English i"
type textarea "x"
type textarea "In my opinion, learning English is"
type textarea "x"
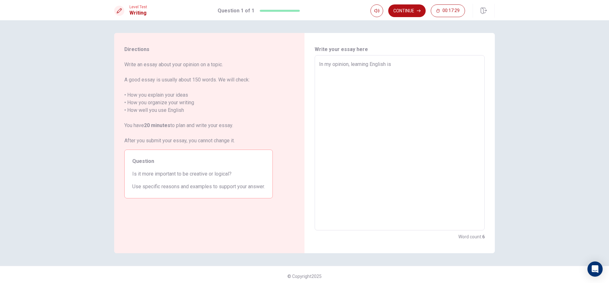
type textarea "In my opinion, learning English iso"
type textarea "x"
type textarea "In my opinion, learning English [PERSON_NAME]"
type textarea "x"
type textarea "In my opinion, learning English iso"
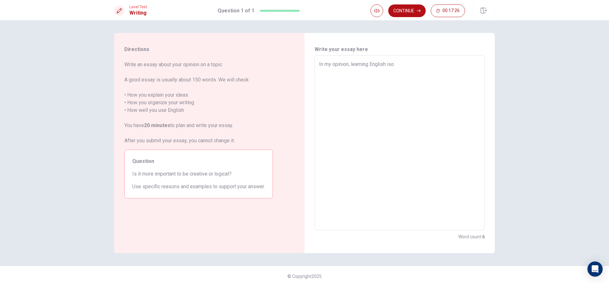
type textarea "x"
type textarea "In my opinion, learning English isoe"
type textarea "x"
type textarea "In my opinion, learning English iso"
type textarea "x"
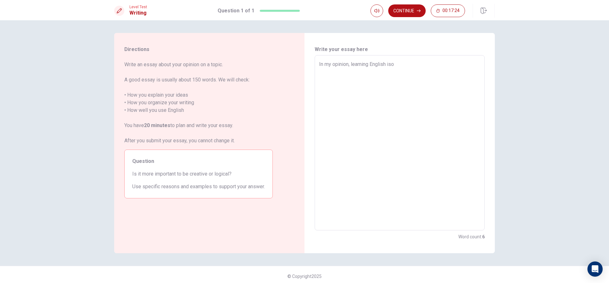
type textarea "In my opinion, learning English is"
type textarea "x"
type textarea "In my opinion, learning English is"
type textarea "x"
type textarea "In my opinion, learning English is o"
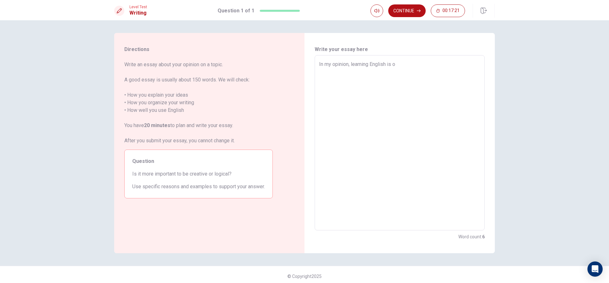
type textarea "x"
type textarea "In my opinion, learning English is on"
type textarea "x"
type textarea "In my opinion, learning English is one"
type textarea "x"
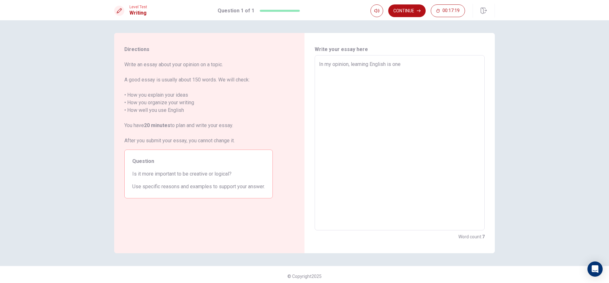
type textarea "In my opinion, learning English is one"
type textarea "x"
type textarea "In my opinion, learning English is one o"
type textarea "x"
type textarea "In my opinion, learning English is one of"
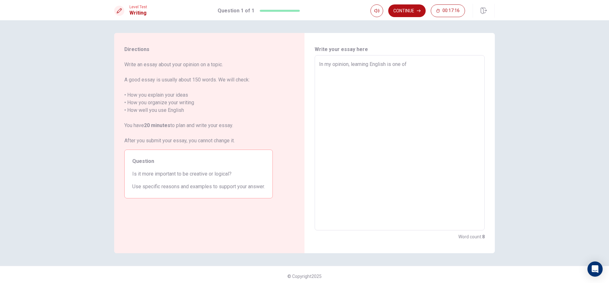
type textarea "x"
type textarea "In my opinion, learning English is one oft"
type textarea "x"
type textarea "In my opinion, learning English is one ofth"
type textarea "x"
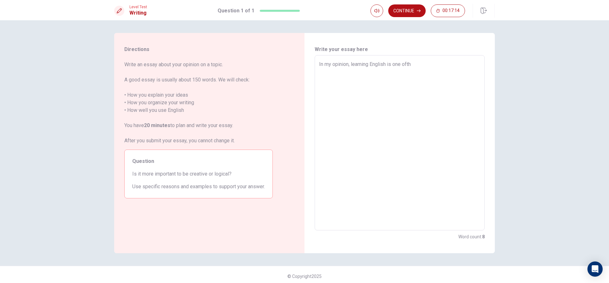
type textarea "In my opinion, learning English is one ofthe"
type textarea "x"
type textarea "In my opinion, learning English is one ofth"
type textarea "x"
type textarea "In my opinion, learning English is one oft"
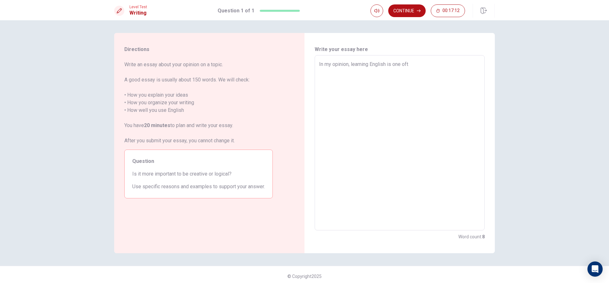
type textarea "x"
type textarea "In my opinion, learning English is one of"
type textarea "x"
type textarea "In my opinion, learning English is one of"
type textarea "x"
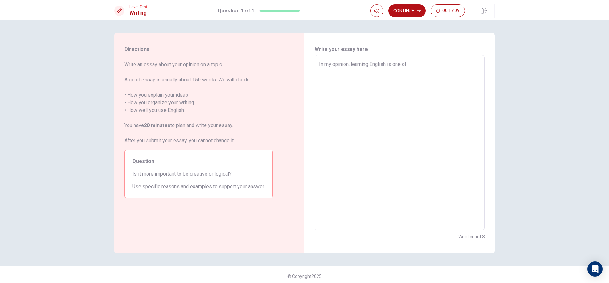
type textarea "In my opinion, learning English is one of t"
type textarea "x"
type textarea "In my opinion, learning English is one of th"
type textarea "x"
type textarea "In my opinion, learning English is one of the"
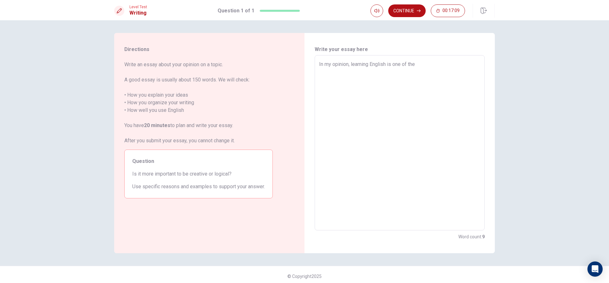
type textarea "x"
type textarea "In my opinion, learning English is one of them"
type textarea "x"
type textarea "In my opinion, learning English is one of themo"
type textarea "x"
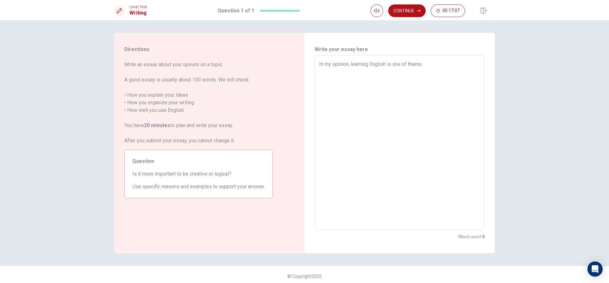
type textarea "In my opinion, learning English is one of themos"
type textarea "x"
type textarea "In my opinion, learning English is one of themost"
type textarea "x"
type textarea "In my opinion, learning English is one of themostv"
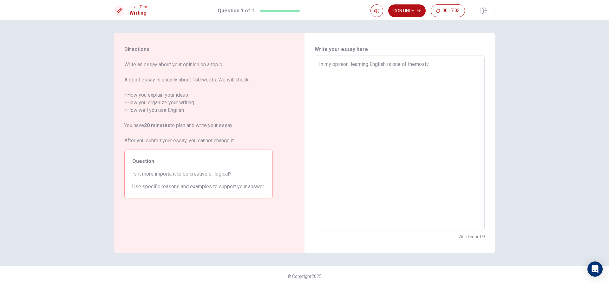
type textarea "x"
type textarea "In my opinion, learning English is one of themostva"
type textarea "x"
type textarea "In my opinion, learning English is one of themostval"
type textarea "x"
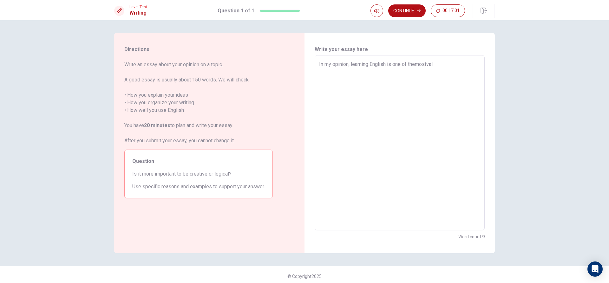
type textarea "In my opinion, learning English is one of themostvalu"
type textarea "x"
type textarea "In my opinion, learning English is one of themostvalua"
type textarea "x"
type textarea "In my opinion, learning English is one of themostvaluab"
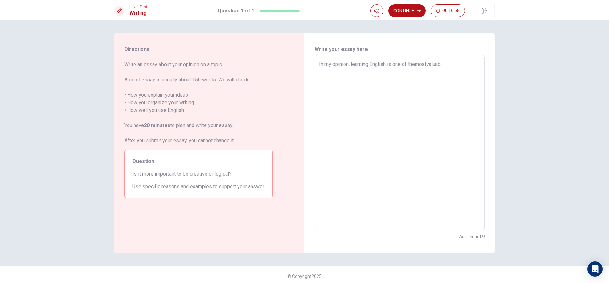
type textarea "x"
click at [415, 63] on textarea "In my opinion, learning English is one of themostvaluableskills [DATE]" at bounding box center [399, 143] width 161 height 165
click at [427, 65] on textarea "In my opinion, learning English is one of the mostvaluableskills [DATE]" at bounding box center [399, 143] width 161 height 165
click at [447, 64] on textarea "In my opinion, learning English is one of the most valuableskills [DATE]" at bounding box center [399, 143] width 161 height 165
click at [477, 68] on textarea "In my opinion, learning English is one of the most valuable skills [DATE]" at bounding box center [399, 143] width 161 height 165
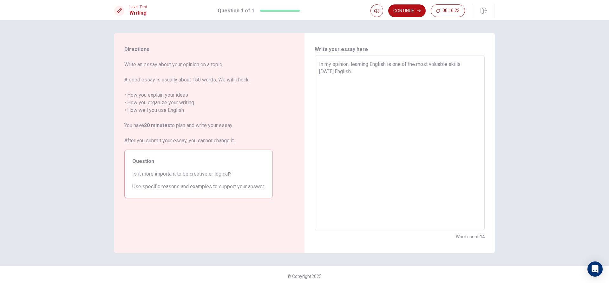
click at [330, 72] on textarea "In my opinion, learning English is one of the most valuable skills [DATE].Engli…" at bounding box center [399, 143] width 161 height 165
click at [376, 76] on textarea "In my opinion, learning English is one of the most valuable skills [DATE]. Engl…" at bounding box center [399, 143] width 161 height 165
click at [342, 72] on textarea "In my opinion, learning English is one of the most valuable skills [DATE]. Engl…" at bounding box center [399, 143] width 161 height 165
click at [363, 72] on textarea "In my opinion, learning English is one of the most valuable skills [DATE]. Engl…" at bounding box center [399, 143] width 161 height 165
click at [371, 71] on textarea "In my opinion, learning English is one of the most valuable skills [DATE]. Engl…" at bounding box center [399, 143] width 161 height 165
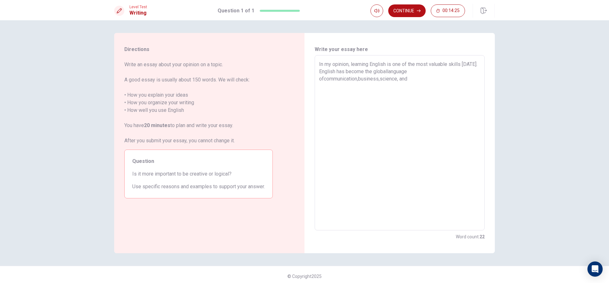
click at [387, 71] on textarea "In my opinion, learning English is one of the most valuable skills [DATE]. Engl…" at bounding box center [399, 143] width 161 height 165
click at [411, 71] on textarea "In my opinion, learning English is one of the most valuable skills [DATE]. Engl…" at bounding box center [399, 143] width 161 height 165
click at [319, 79] on textarea "In my opinion, learning English is one of the most valuable skills [DATE]. Engl…" at bounding box center [399, 143] width 161 height 165
click at [323, 77] on textarea "In my opinion, learning English is one of the most valuable skills [DATE]. Engl…" at bounding box center [399, 143] width 161 height 165
click at [354, 80] on textarea "In my opinion, learning English is one of the most valuable skills [DATE]. Engl…" at bounding box center [399, 143] width 161 height 165
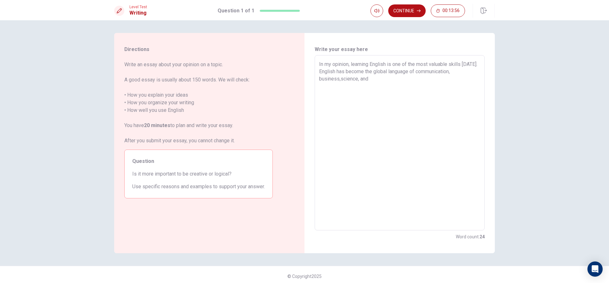
click at [339, 79] on textarea "In my opinion, learning English is one of the most valuable skills [DATE]. Engl…" at bounding box center [399, 143] width 161 height 165
click at [348, 80] on textarea "In my opinion, learning English is one of the most valuable skills [DATE]. Engl…" at bounding box center [399, 143] width 161 height 165
click at [354, 77] on textarea "In my opinion, learning English is one of the most valuable skills [DATE]. Engl…" at bounding box center [399, 143] width 161 height 165
click at [372, 81] on textarea "In my opinion, learning English is one of the most valuable skills [DATE]. Engl…" at bounding box center [399, 143] width 161 height 165
click at [396, 78] on textarea "In my opinion, learning English is one of the most valuable skills [DATE]. Engl…" at bounding box center [399, 143] width 161 height 165
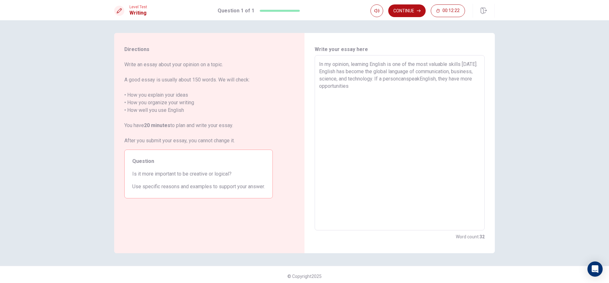
click at [399, 77] on textarea "In my opinion, learning English is one of the most valuable skills [DATE]. Engl…" at bounding box center [399, 143] width 161 height 165
click at [407, 78] on textarea "In my opinion, learning English is one of the most valuable skills [DATE]. Engl…" at bounding box center [399, 143] width 161 height 165
click at [421, 78] on textarea "In my opinion, learning English is one of the most valuable skills [DATE]. Engl…" at bounding box center [399, 143] width 161 height 165
click at [362, 88] on textarea "In my opinion, learning English is one of the most valuable skills [DATE]. Engl…" at bounding box center [399, 143] width 161 height 165
click at [453, 95] on textarea "In my opinion, learning English is one of the most valuable skills [DATE]. Engl…" at bounding box center [399, 143] width 161 height 165
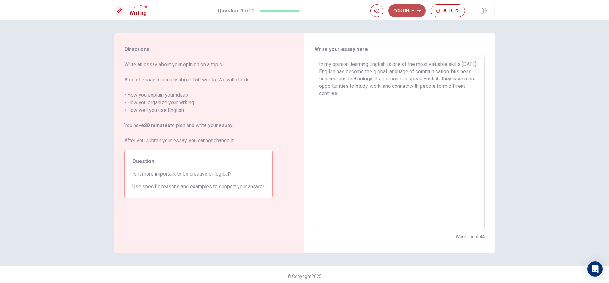
click at [412, 10] on button "Continue" at bounding box center [406, 10] width 37 height 13
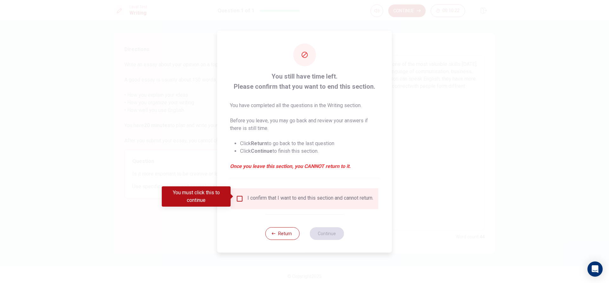
click at [242, 199] on input "You must click this to continue" at bounding box center [240, 199] width 8 height 8
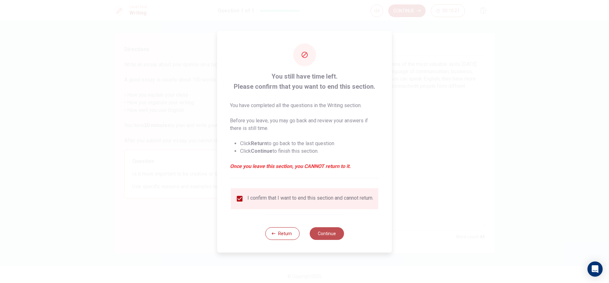
click at [340, 237] on button "Continue" at bounding box center [326, 233] width 34 height 13
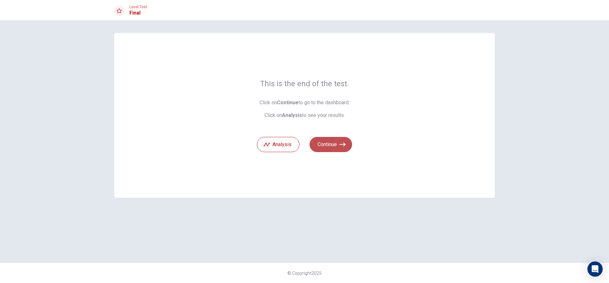
click at [334, 143] on button "Continue" at bounding box center [330, 144] width 42 height 15
